Goal: Transaction & Acquisition: Download file/media

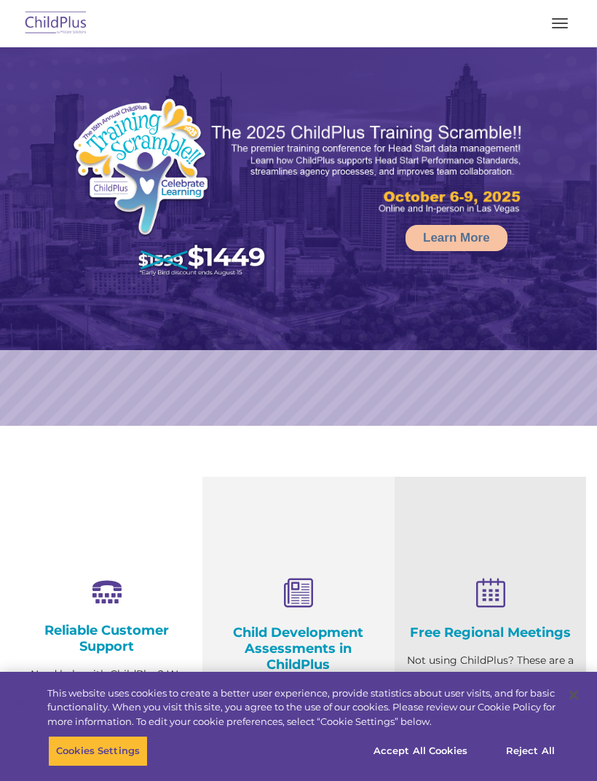
select select "MEDIUM"
click at [557, 29] on button "button" at bounding box center [559, 23] width 31 height 23
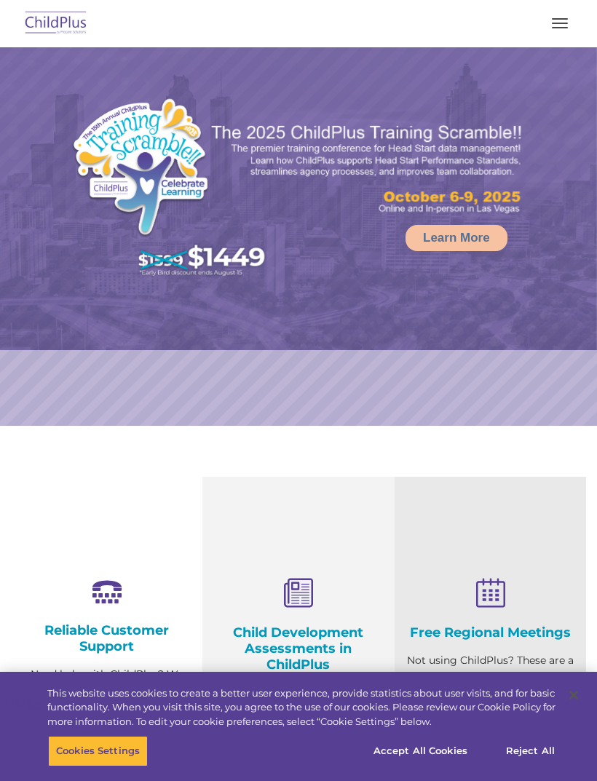
select select "MEDIUM"
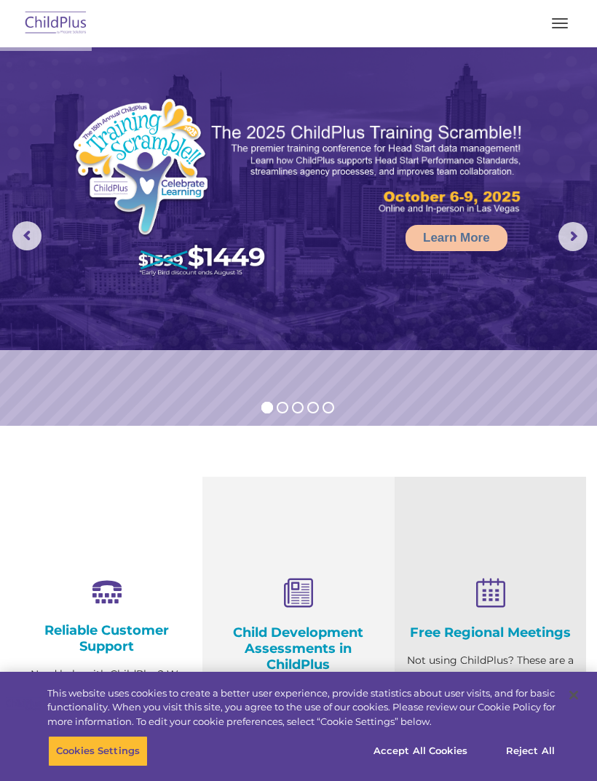
click at [565, 33] on button "button" at bounding box center [559, 23] width 31 height 23
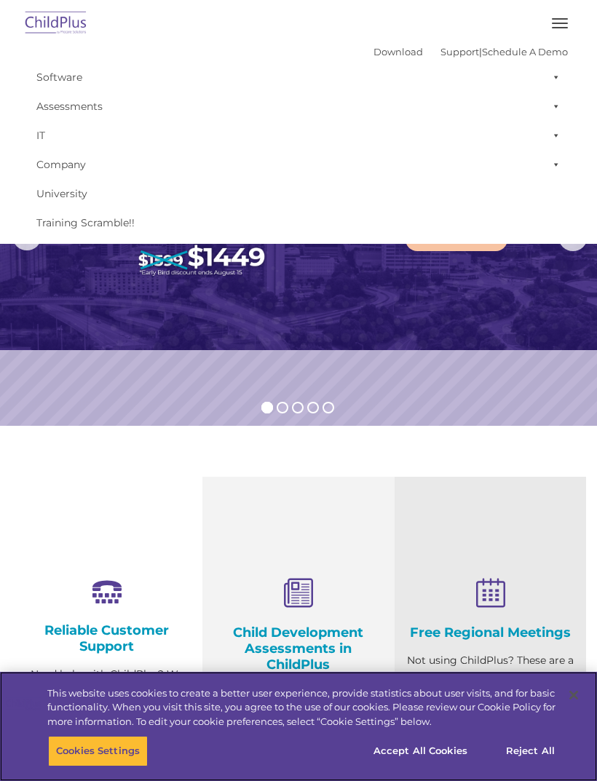
click at [429, 750] on button "Accept All Cookies" at bounding box center [420, 751] width 110 height 31
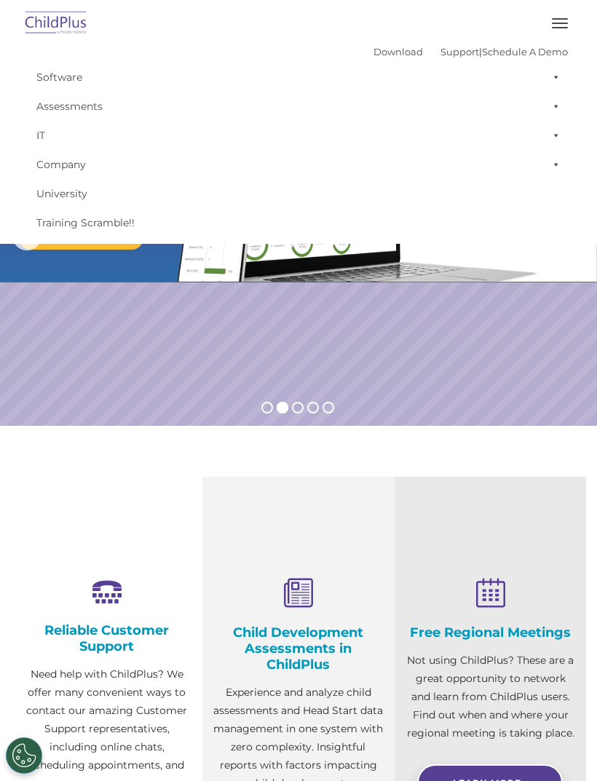
click at [79, 26] on img at bounding box center [56, 24] width 68 height 34
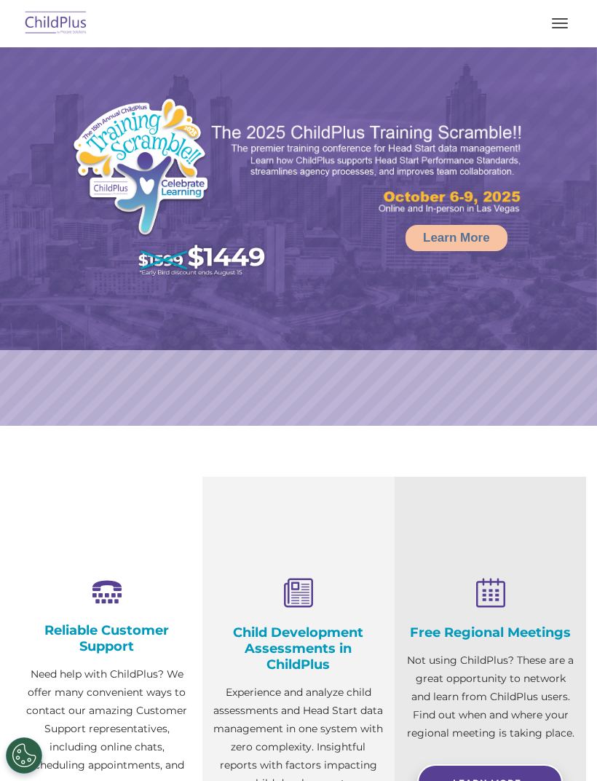
select select "MEDIUM"
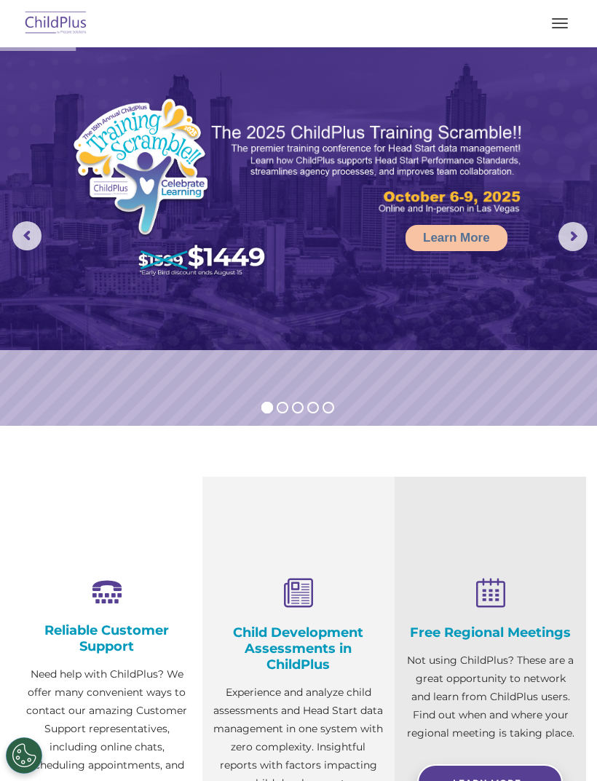
click at [557, 31] on button "button" at bounding box center [559, 23] width 31 height 23
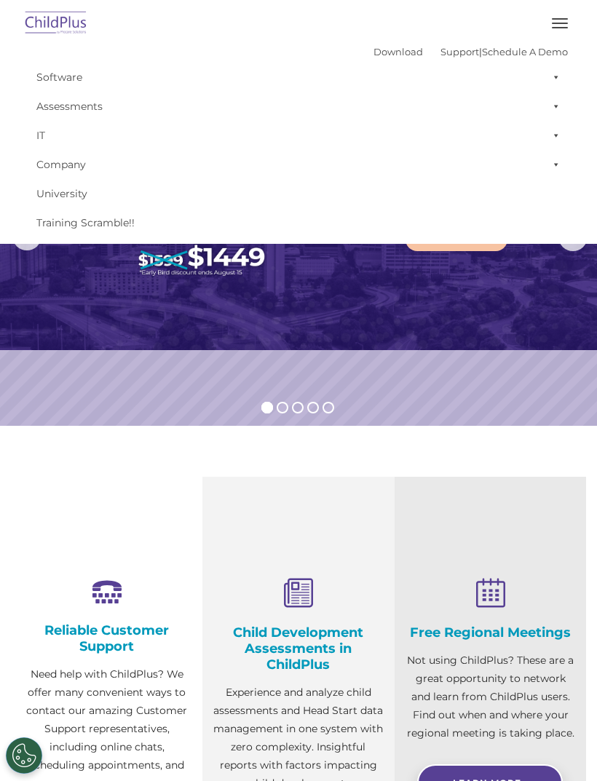
click at [377, 41] on div "Download Support | Schedule A Demo " at bounding box center [470, 52] width 194 height 22
click at [378, 57] on link "Download" at bounding box center [397, 52] width 49 height 12
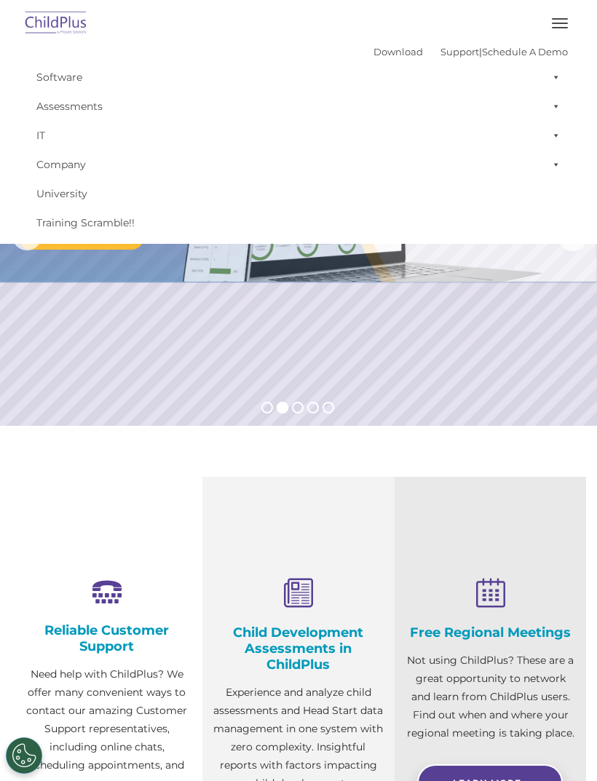
click at [54, 25] on img at bounding box center [56, 24] width 68 height 34
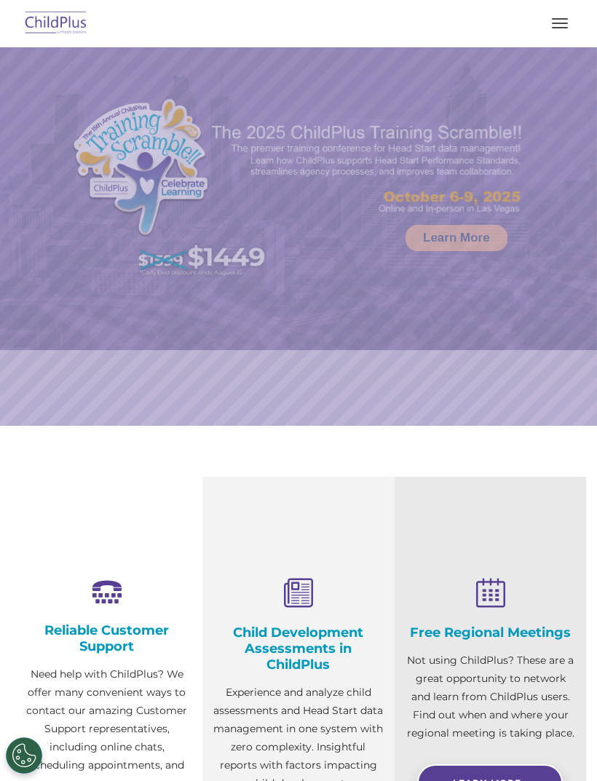
click at [550, 30] on button "button" at bounding box center [559, 23] width 31 height 23
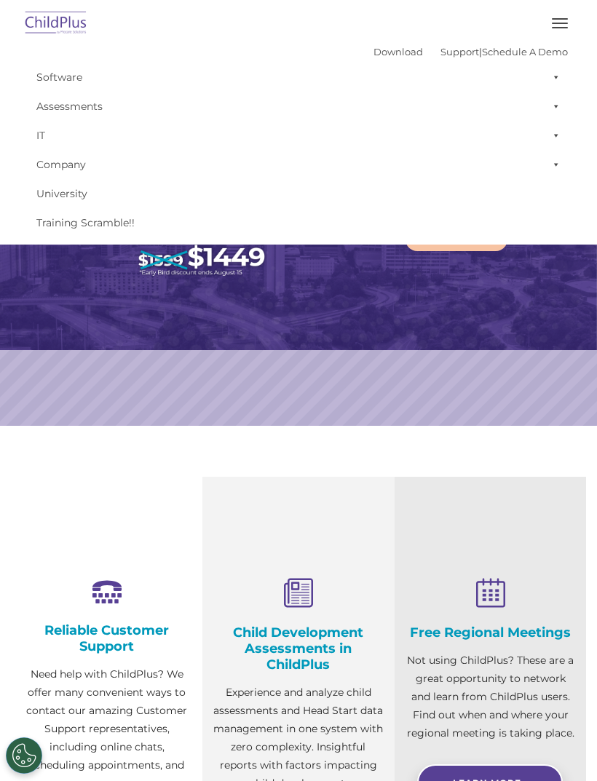
select select "MEDIUM"
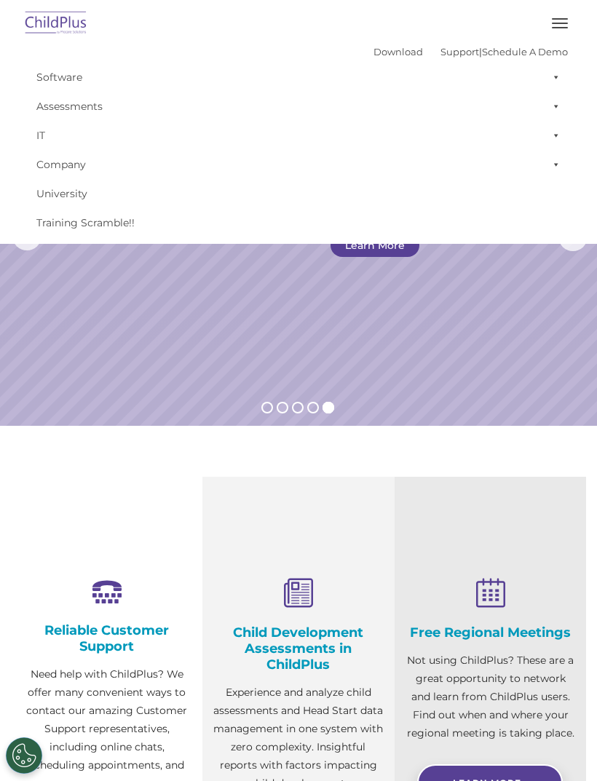
click at [561, 20] on button "button" at bounding box center [559, 23] width 31 height 23
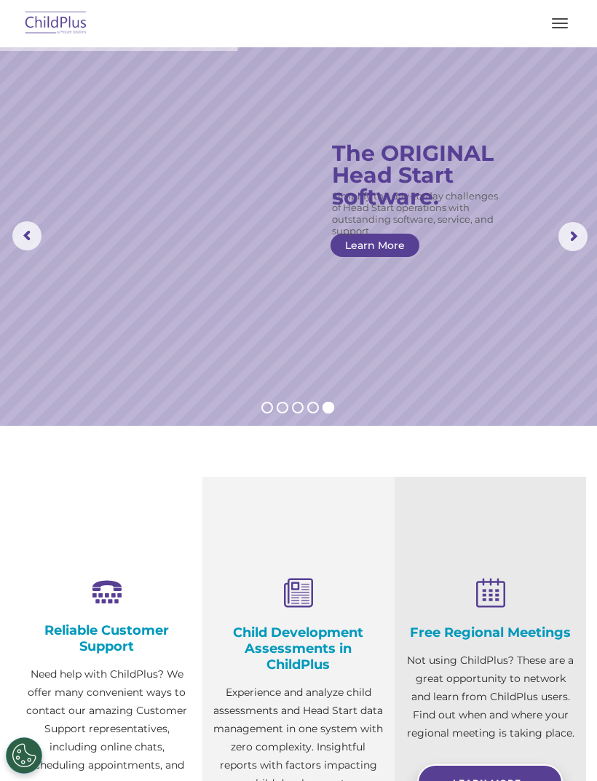
click at [567, 20] on button "button" at bounding box center [559, 23] width 31 height 23
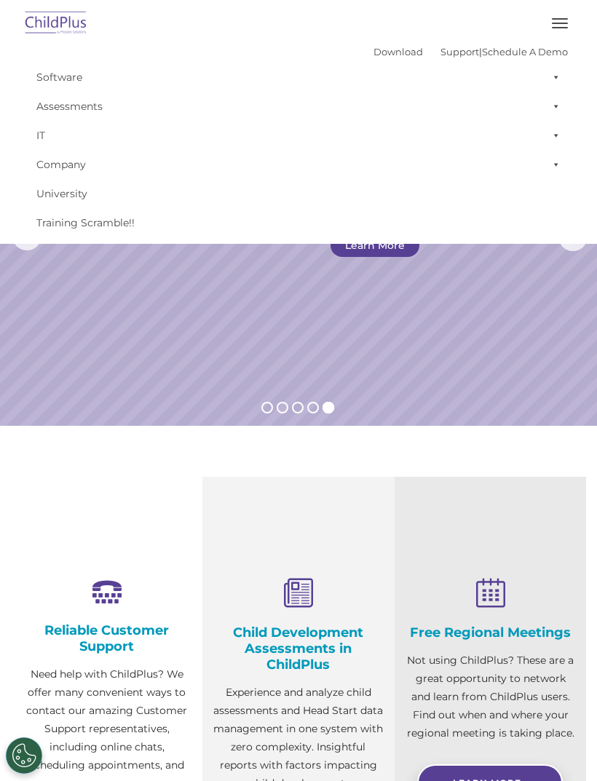
click at [52, 21] on img at bounding box center [56, 24] width 68 height 34
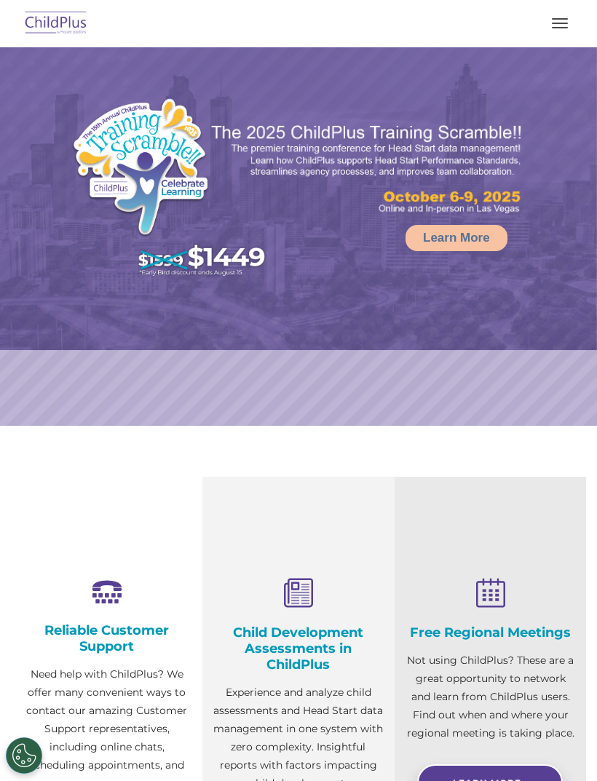
select select "MEDIUM"
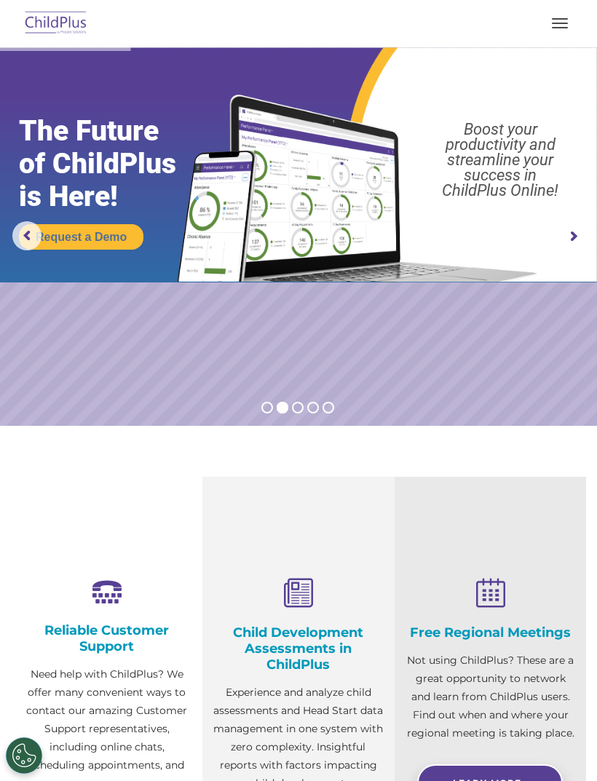
click at [566, 234] on rs-arrow at bounding box center [572, 236] width 29 height 29
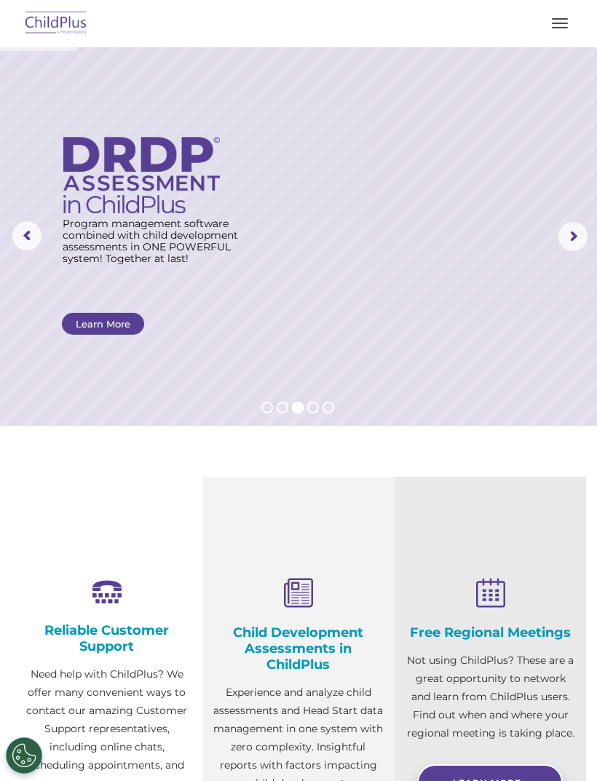
click at [575, 239] on rs-arrow at bounding box center [572, 236] width 29 height 29
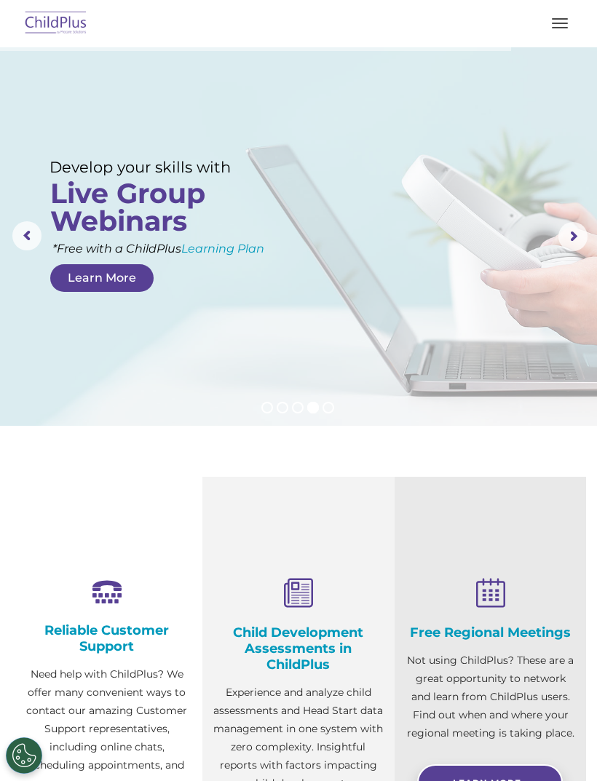
click at [65, 23] on img at bounding box center [56, 24] width 68 height 34
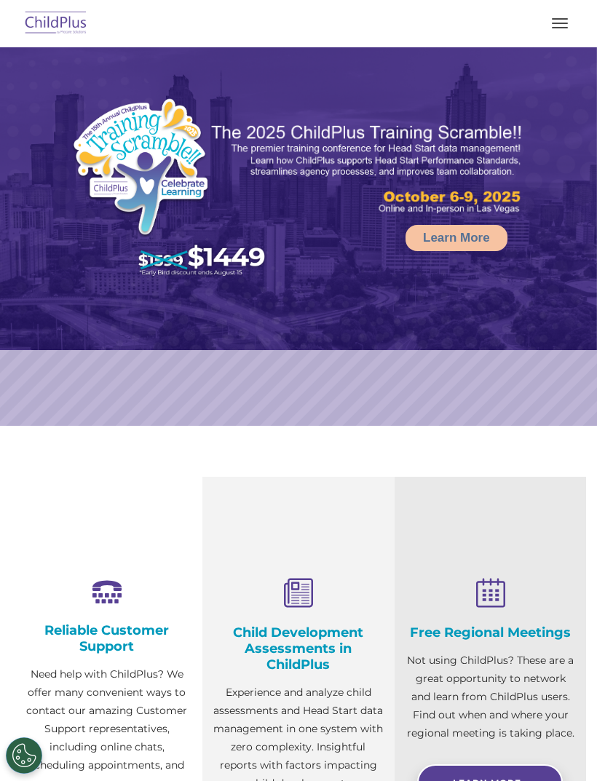
select select "MEDIUM"
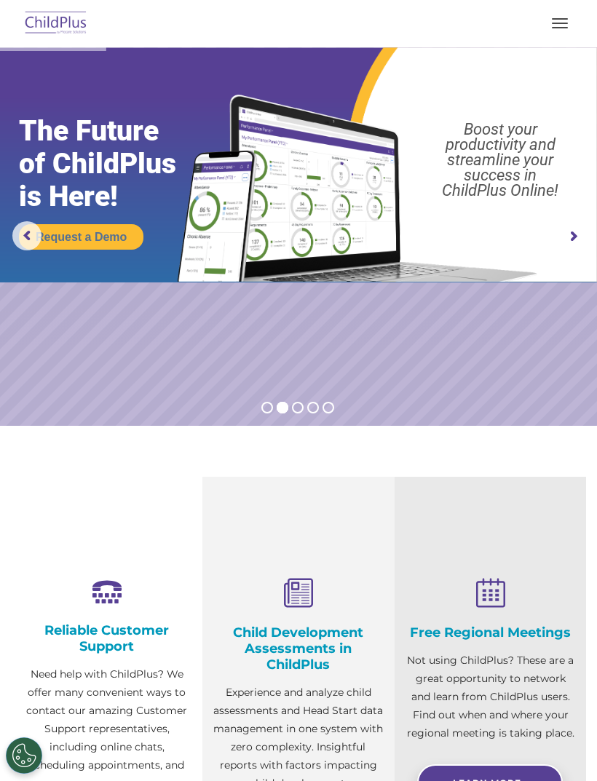
click at [557, 21] on button "button" at bounding box center [559, 23] width 31 height 23
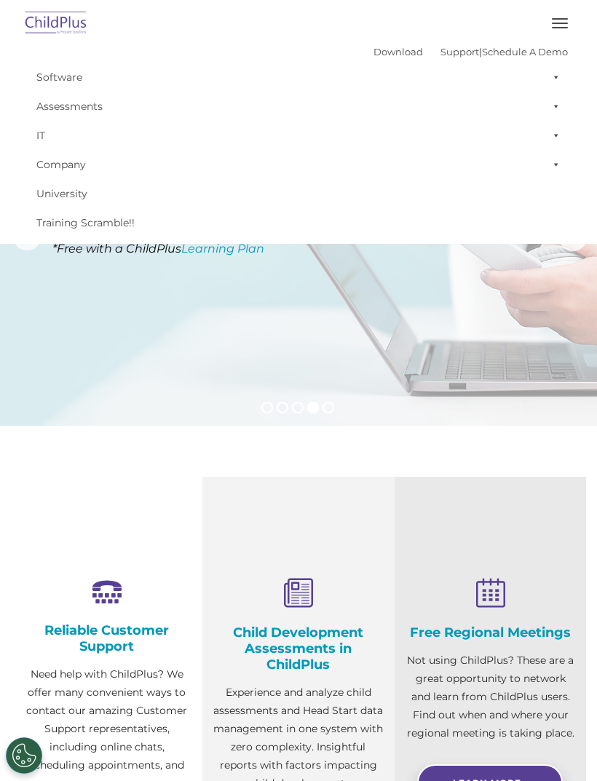
click at [387, 54] on link "Download" at bounding box center [397, 52] width 49 height 12
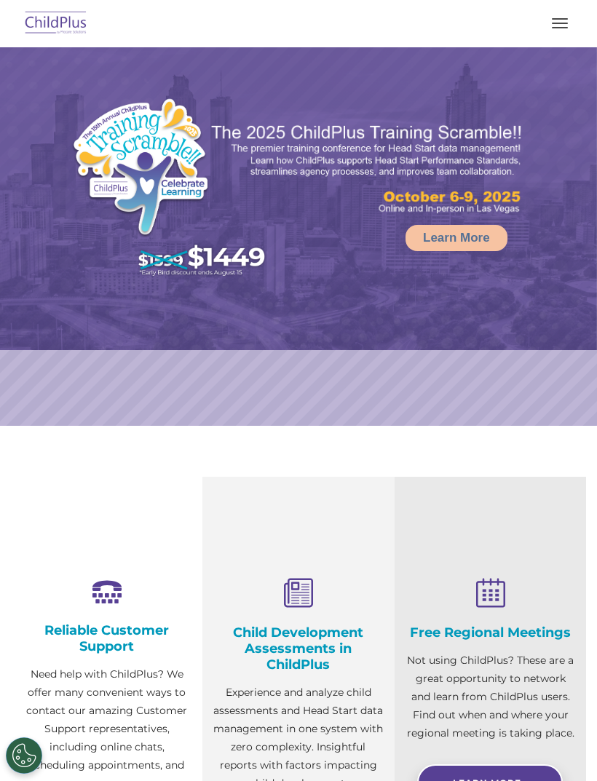
select select "MEDIUM"
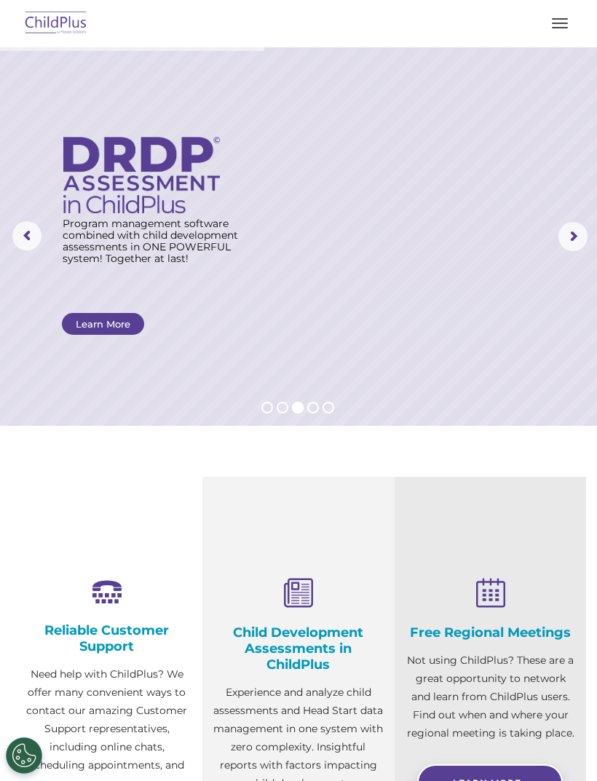
click at [566, 22] on button "button" at bounding box center [559, 23] width 31 height 23
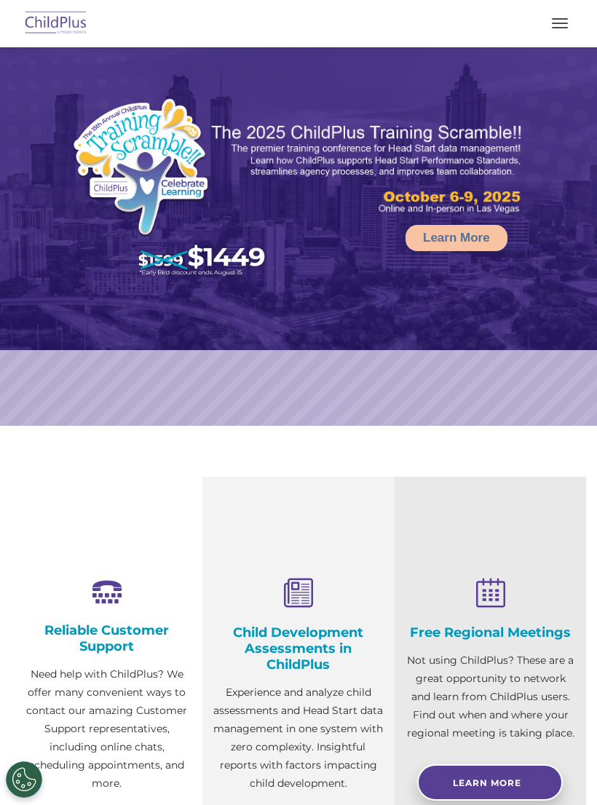
select select "MEDIUM"
click at [563, 28] on span "button" at bounding box center [559, 27] width 16 height 1
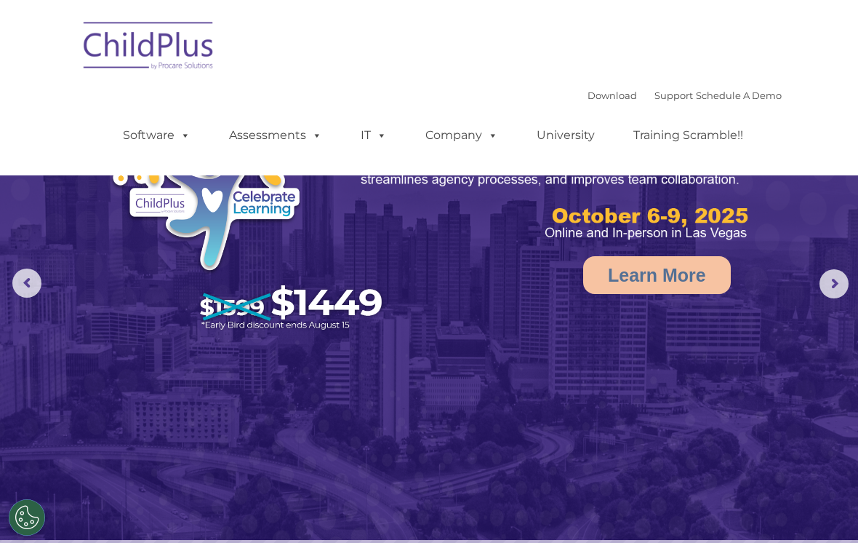
select select "MEDIUM"
